Goal: Task Accomplishment & Management: Manage account settings

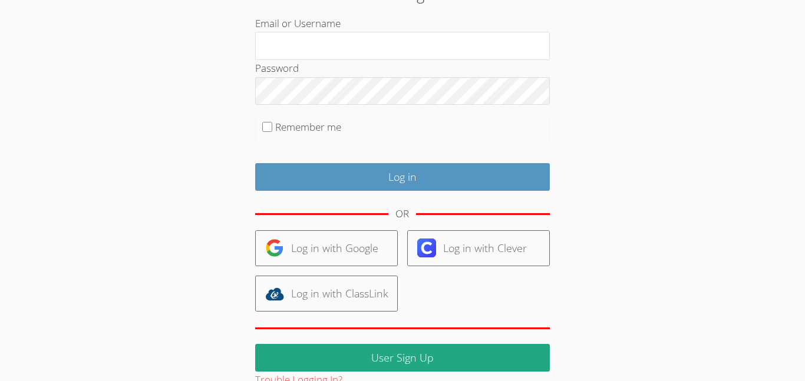
scroll to position [70, 0]
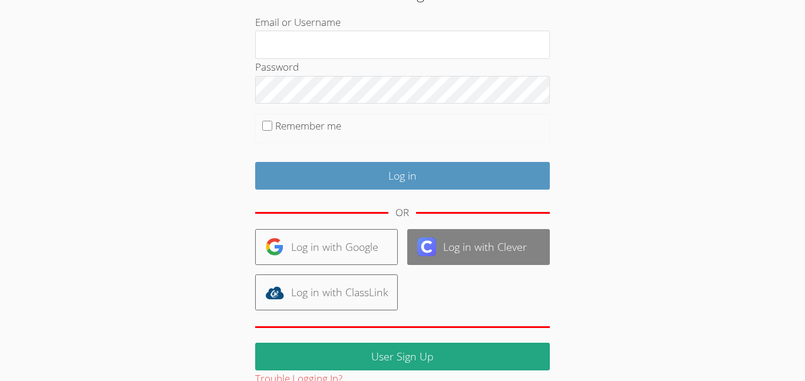
click at [487, 240] on link "Log in with Clever" at bounding box center [478, 247] width 143 height 36
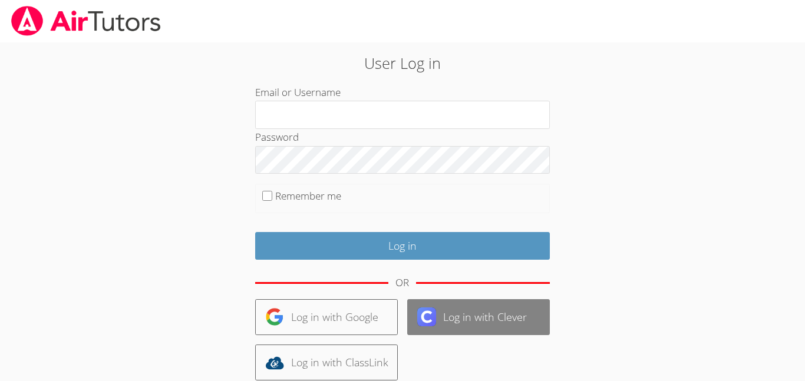
click at [487, 317] on link "Log in with Clever" at bounding box center [478, 317] width 143 height 36
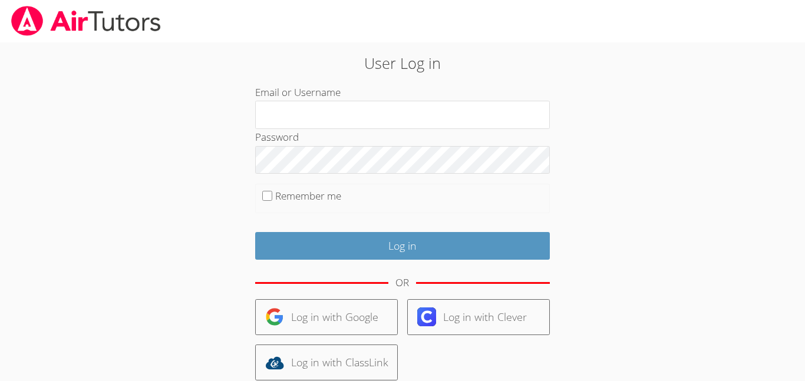
click at [503, 371] on div "Log in with Google Log in with Clever Log in with ClassLink" at bounding box center [402, 339] width 295 height 81
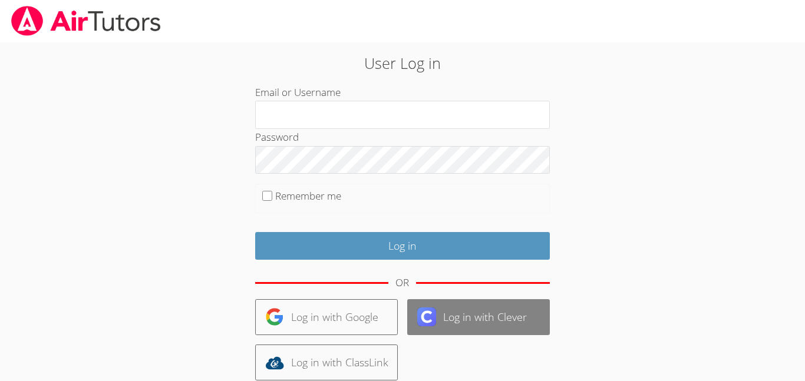
click at [517, 328] on link "Log in with Clever" at bounding box center [478, 317] width 143 height 36
